Goal: Check status

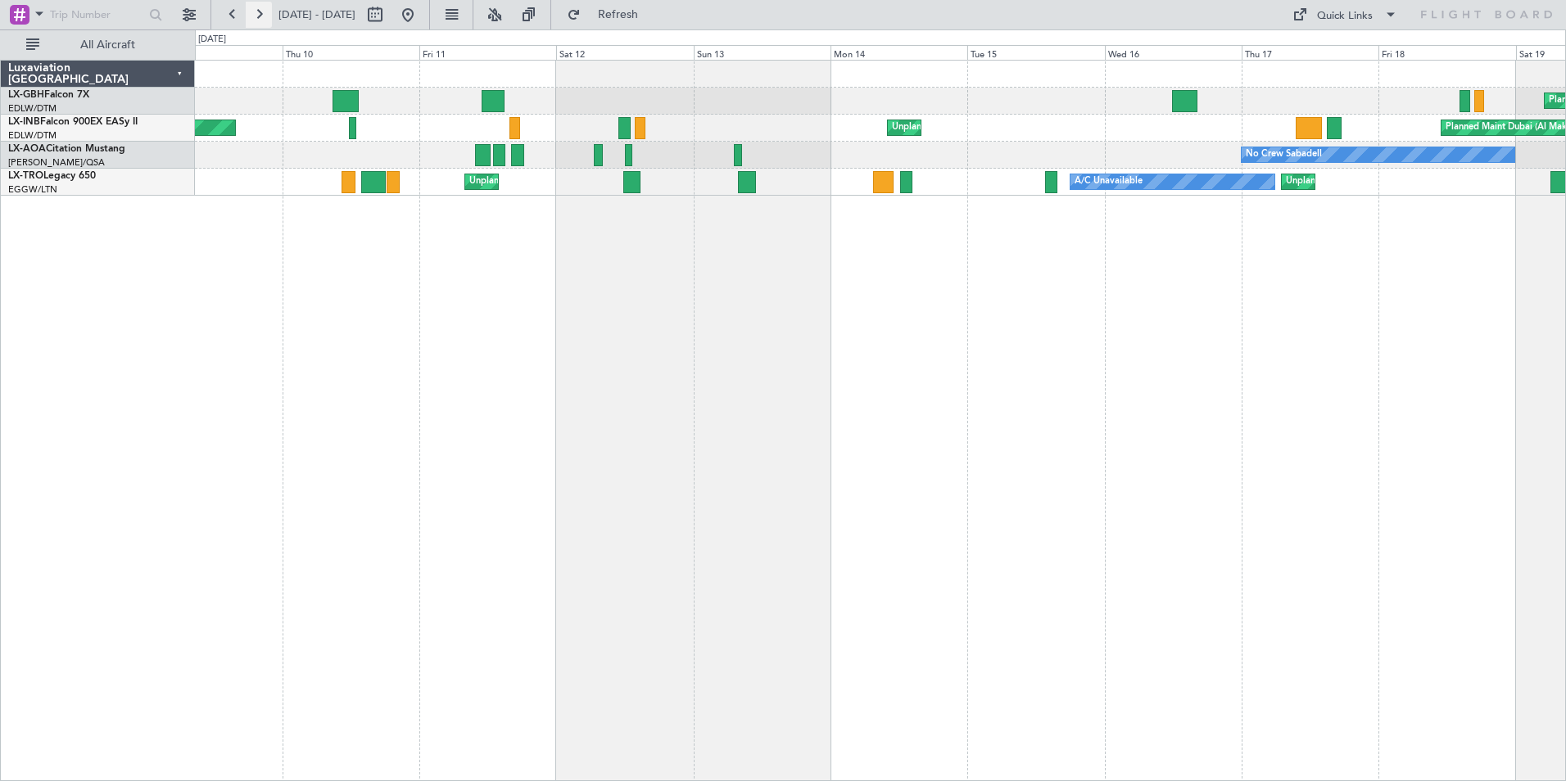
click at [258, 13] on button at bounding box center [259, 15] width 26 height 26
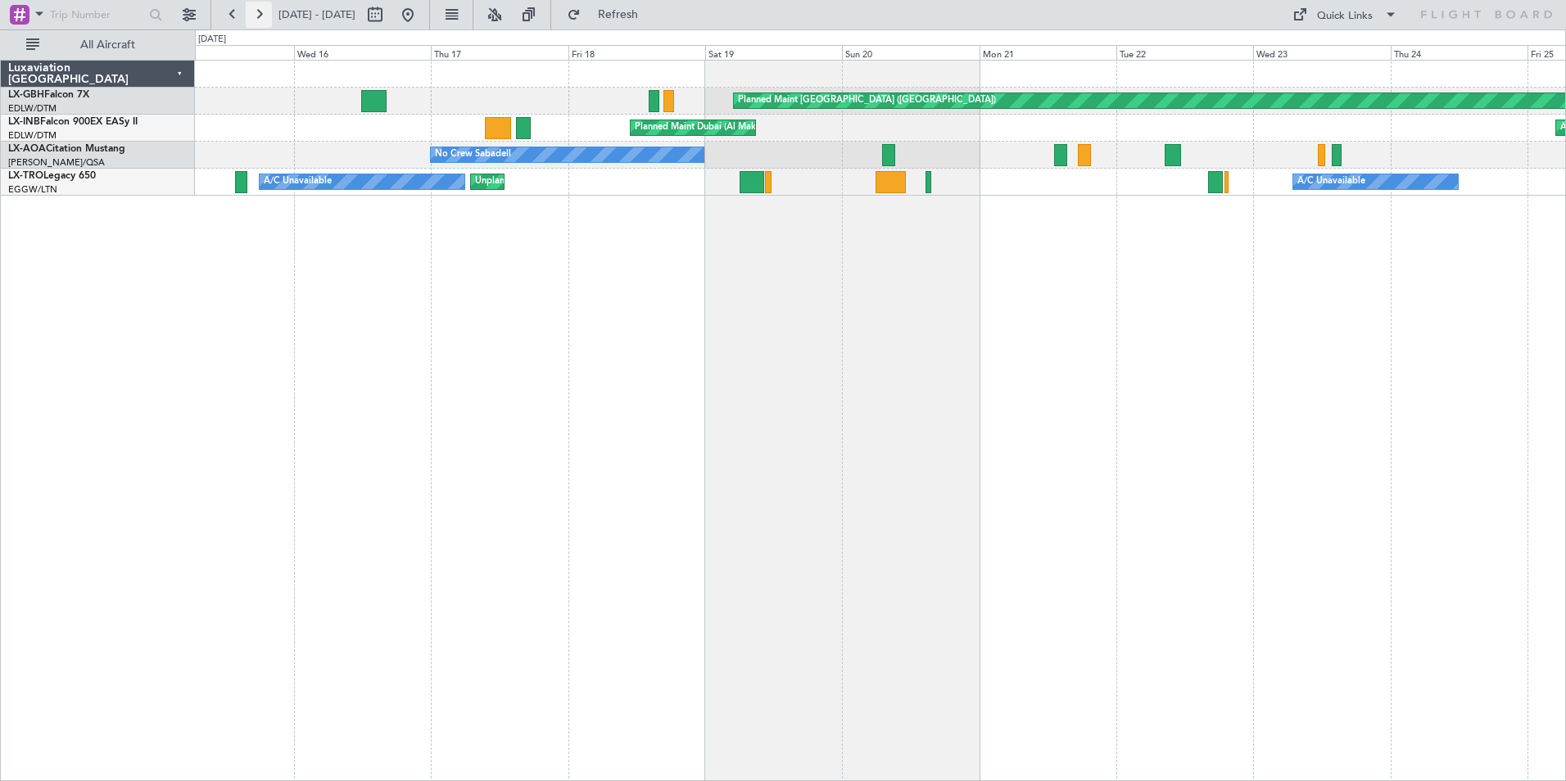
click at [258, 13] on button at bounding box center [259, 15] width 26 height 26
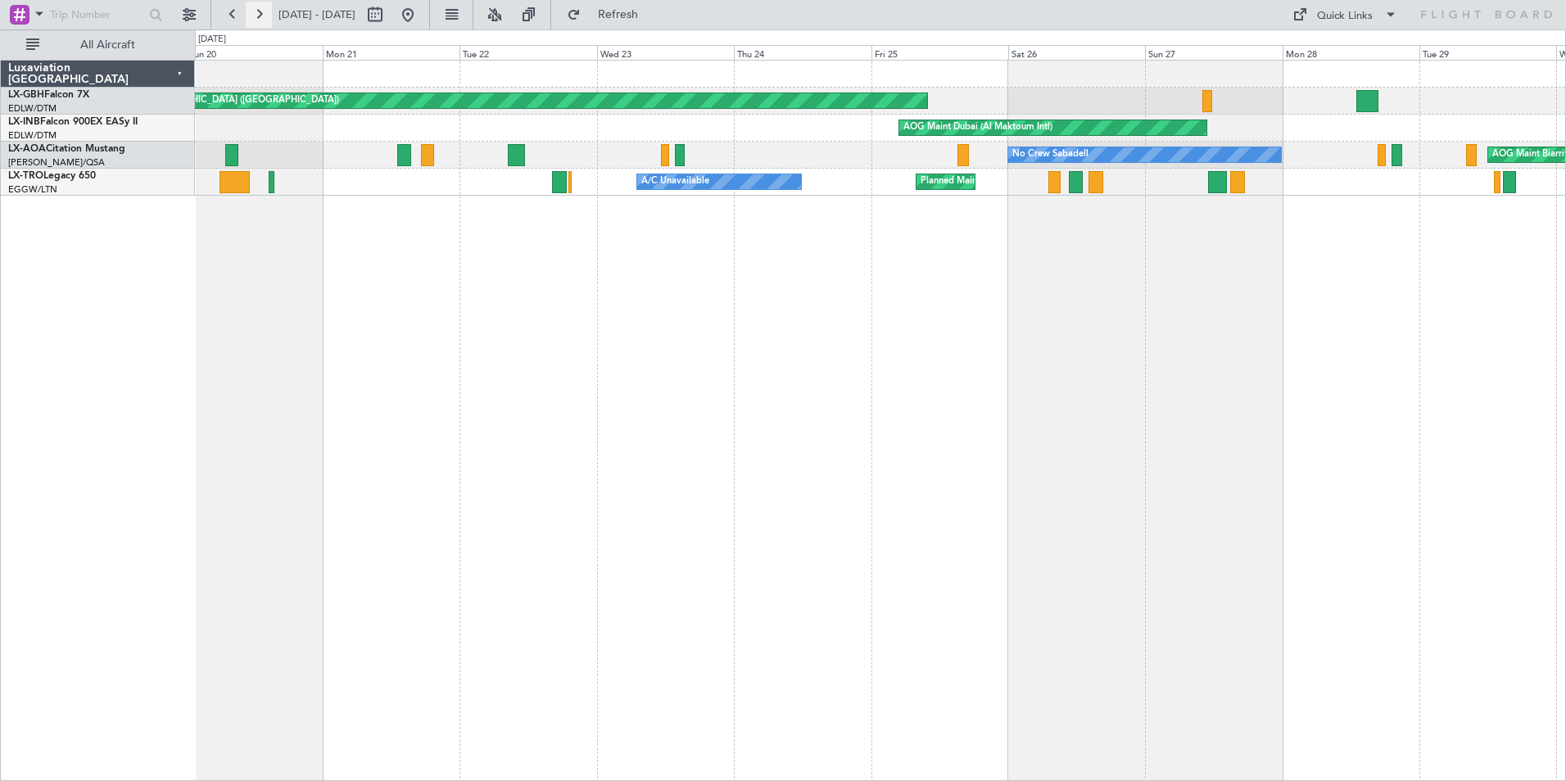
click at [258, 13] on button at bounding box center [259, 15] width 26 height 26
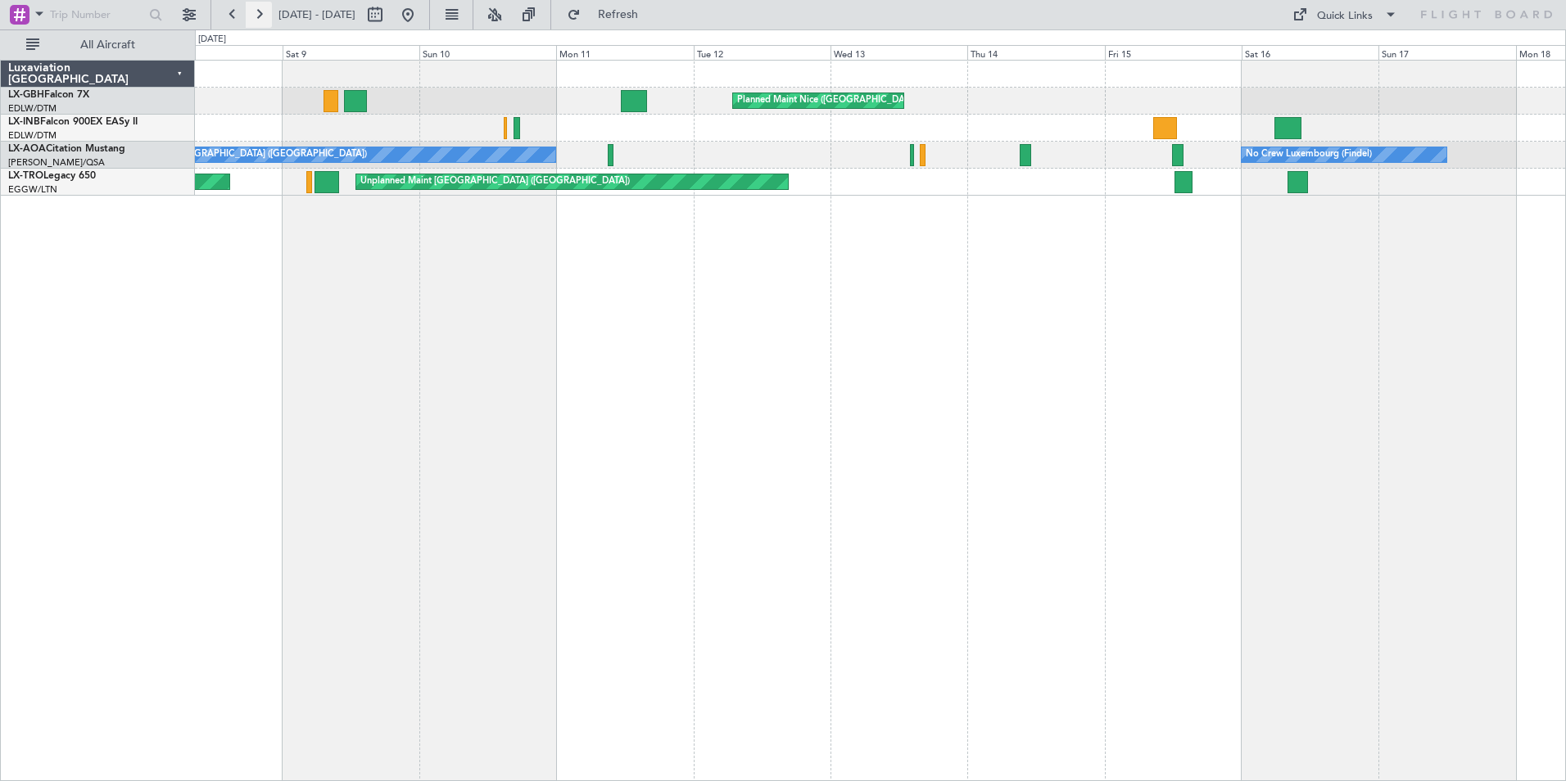
click at [258, 13] on button at bounding box center [259, 15] width 26 height 26
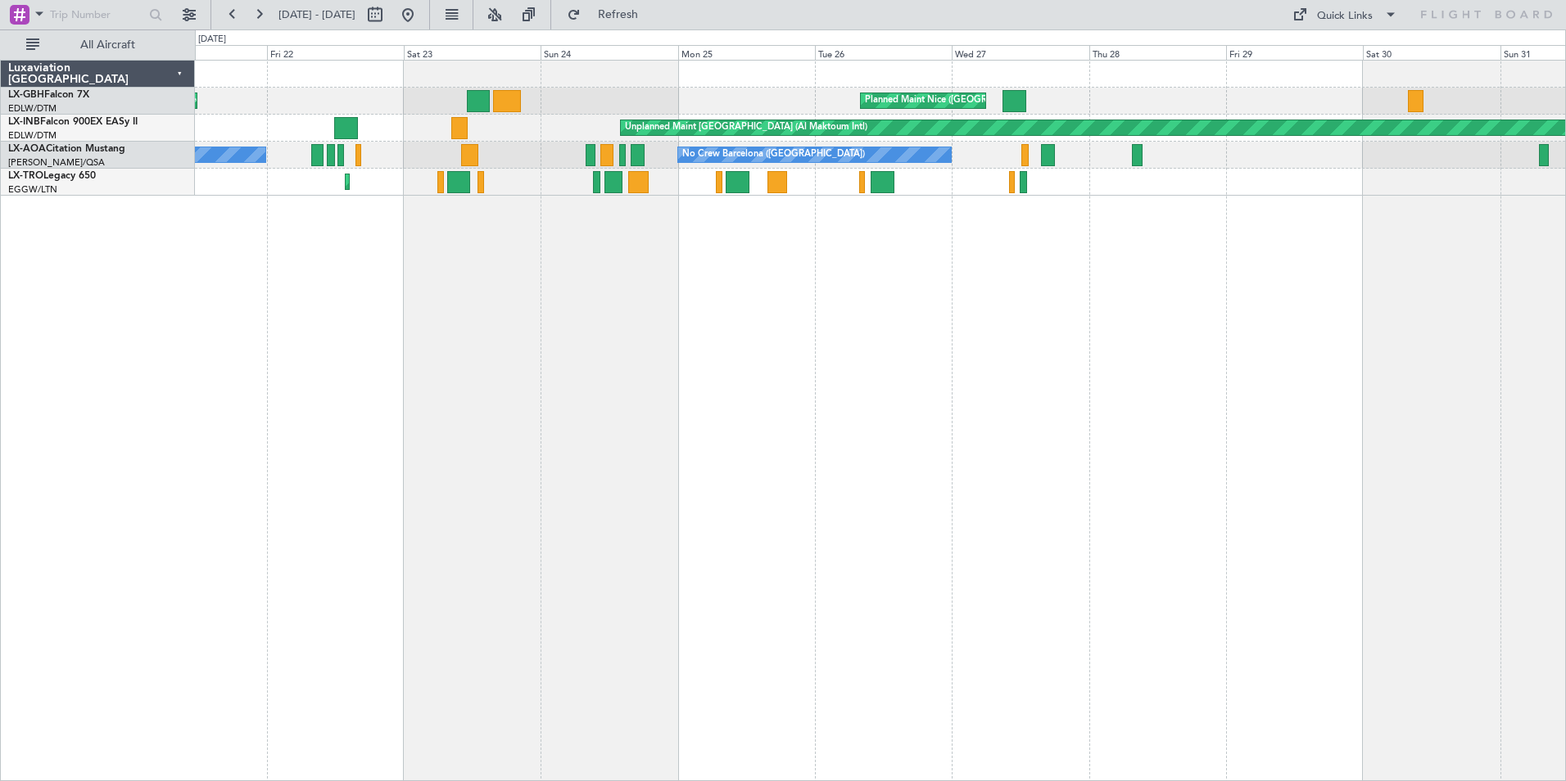
click at [533, 430] on div "Planned Maint Nice ([GEOGRAPHIC_DATA]) [GEOGRAPHIC_DATA] ([GEOGRAPHIC_DATA]) Un…" at bounding box center [880, 421] width 1371 height 722
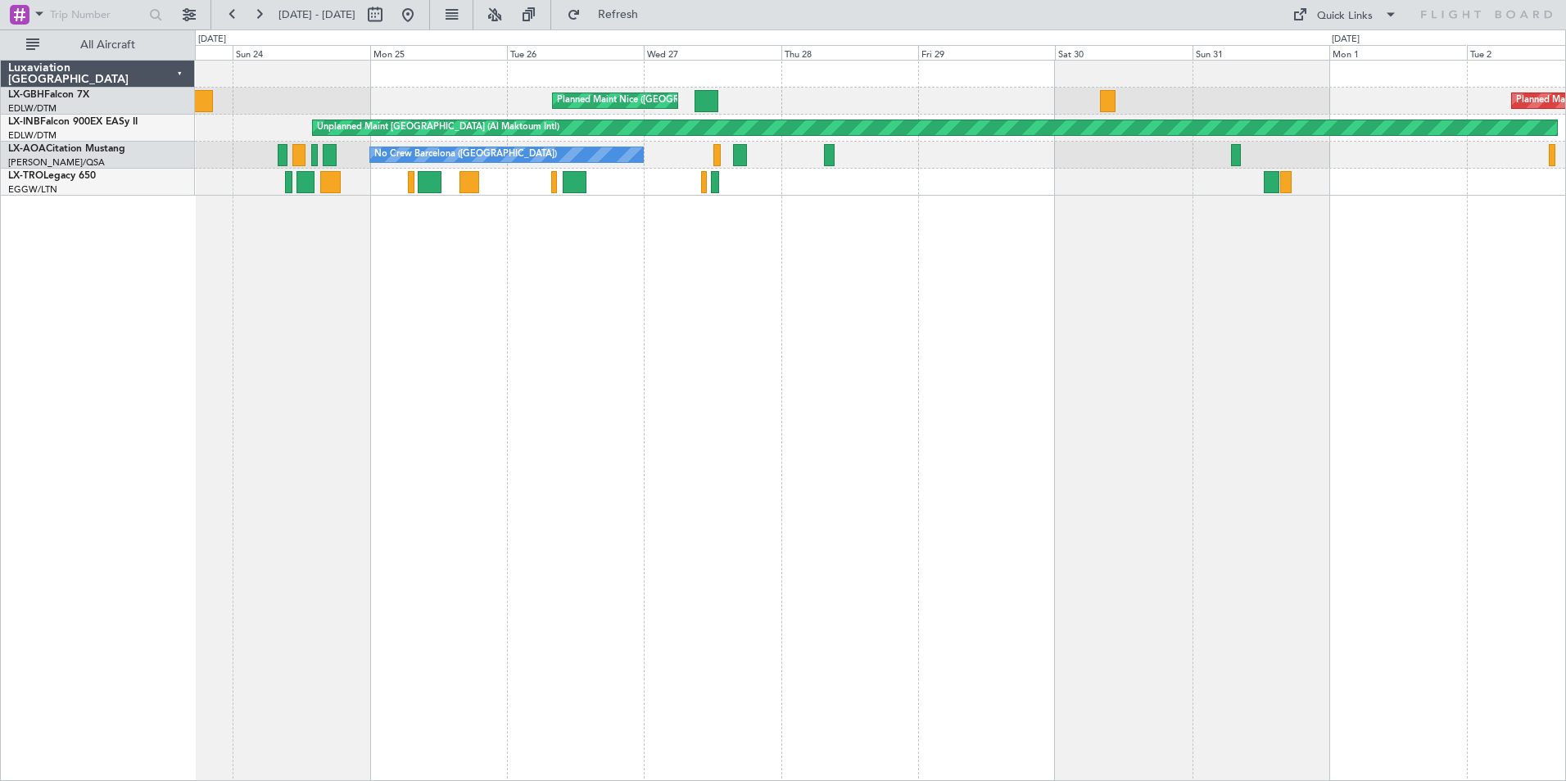
click at [767, 435] on div "Planned Maint Nice ([GEOGRAPHIC_DATA]) Planned Maint [GEOGRAPHIC_DATA] ([GEOGRA…" at bounding box center [880, 421] width 1371 height 722
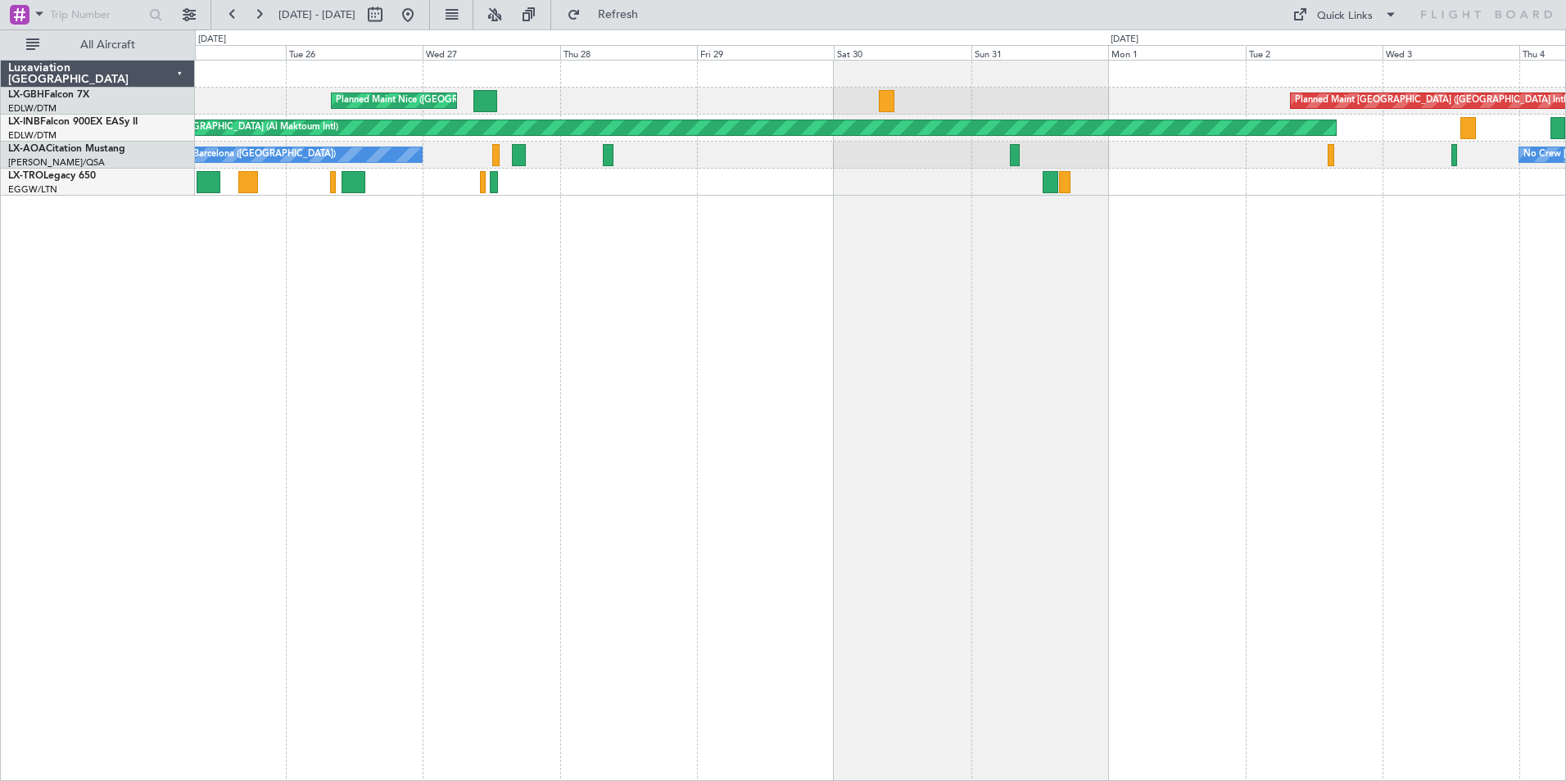
click at [673, 414] on div "Planned Maint Nice ([GEOGRAPHIC_DATA]) Planned Maint [GEOGRAPHIC_DATA] ([GEOGRA…" at bounding box center [880, 421] width 1371 height 722
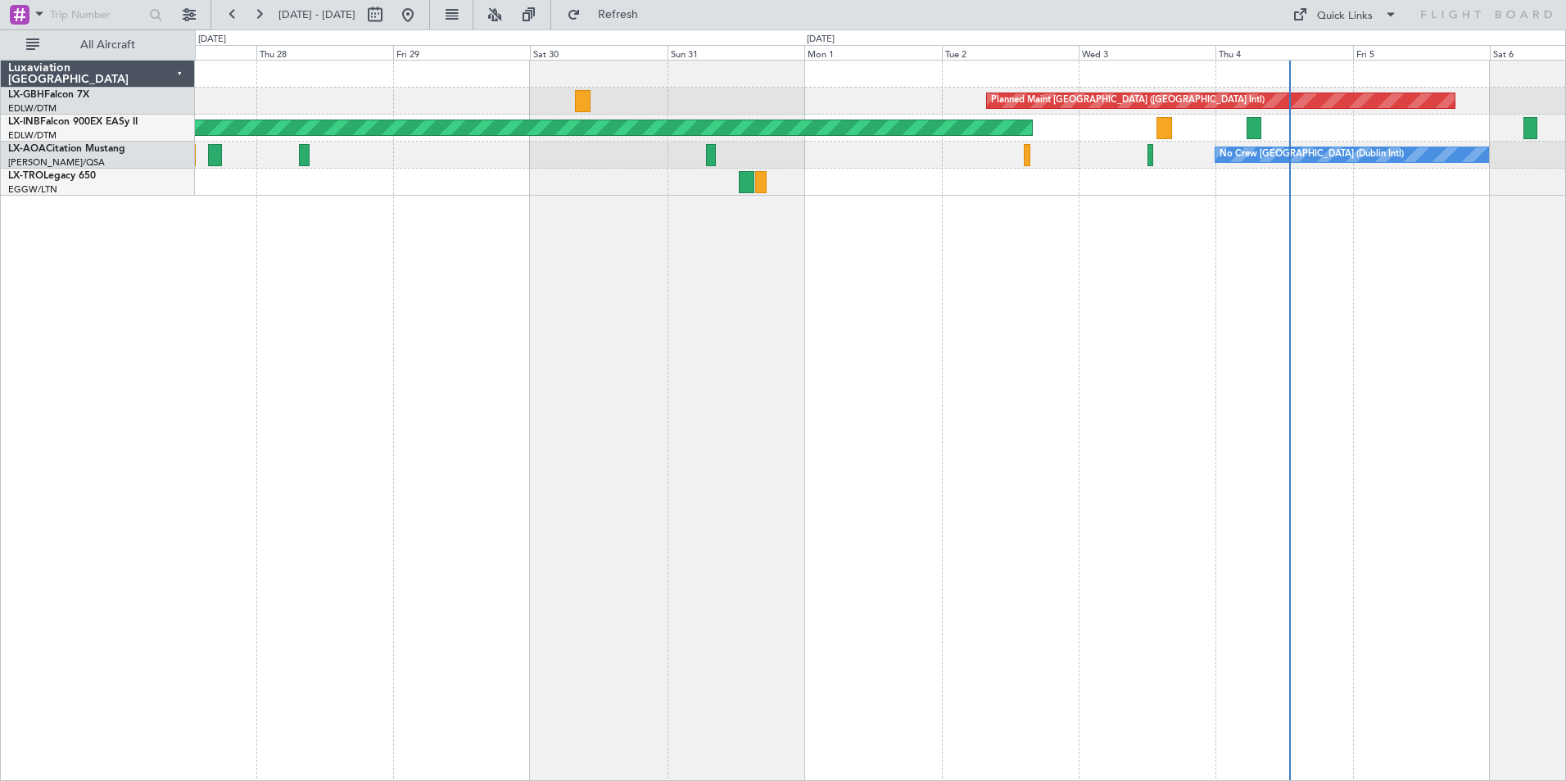
click at [671, 395] on div "Planned Maint [GEOGRAPHIC_DATA] ([GEOGRAPHIC_DATA] Intl) [GEOGRAPHIC_DATA] ([GE…" at bounding box center [880, 421] width 1371 height 722
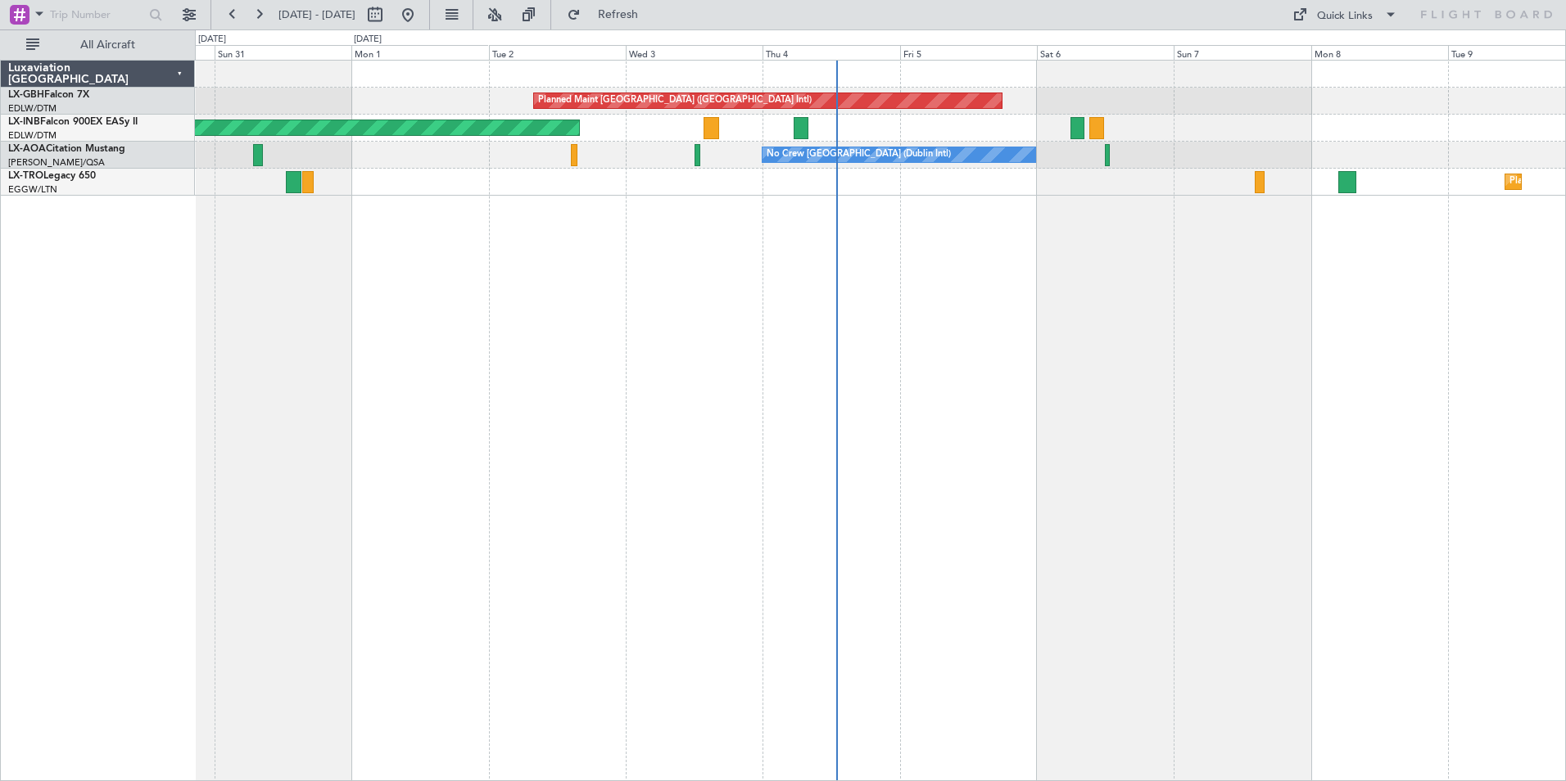
click at [1177, 369] on div "Planned Maint [GEOGRAPHIC_DATA] ([GEOGRAPHIC_DATA] Intl) Unplanned Maint [GEOGR…" at bounding box center [880, 421] width 1371 height 722
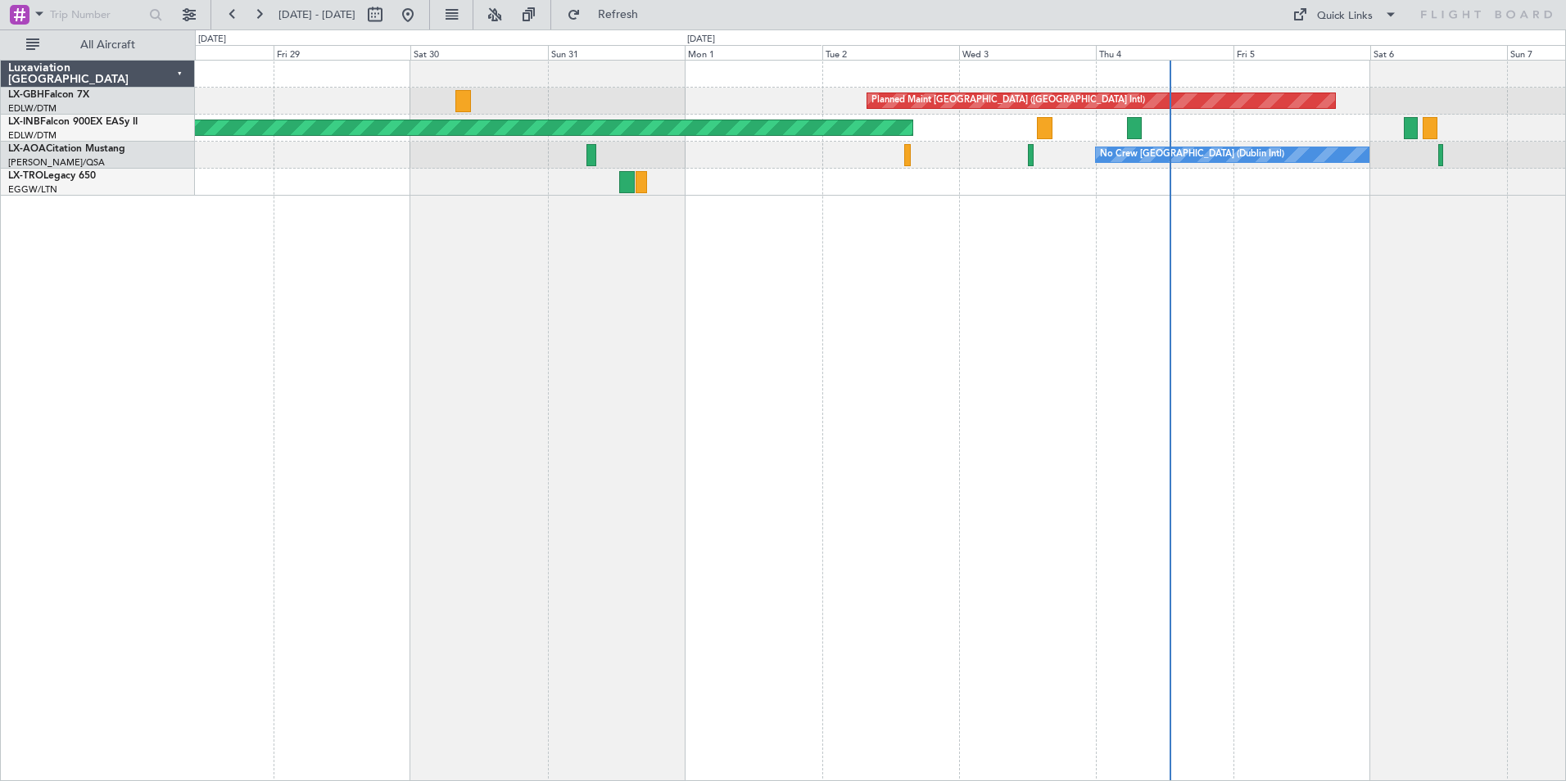
click at [999, 353] on div "Planned Maint [GEOGRAPHIC_DATA] ([GEOGRAPHIC_DATA] Intl) [GEOGRAPHIC_DATA] ([GE…" at bounding box center [880, 421] width 1371 height 722
